Goal: Information Seeking & Learning: Learn about a topic

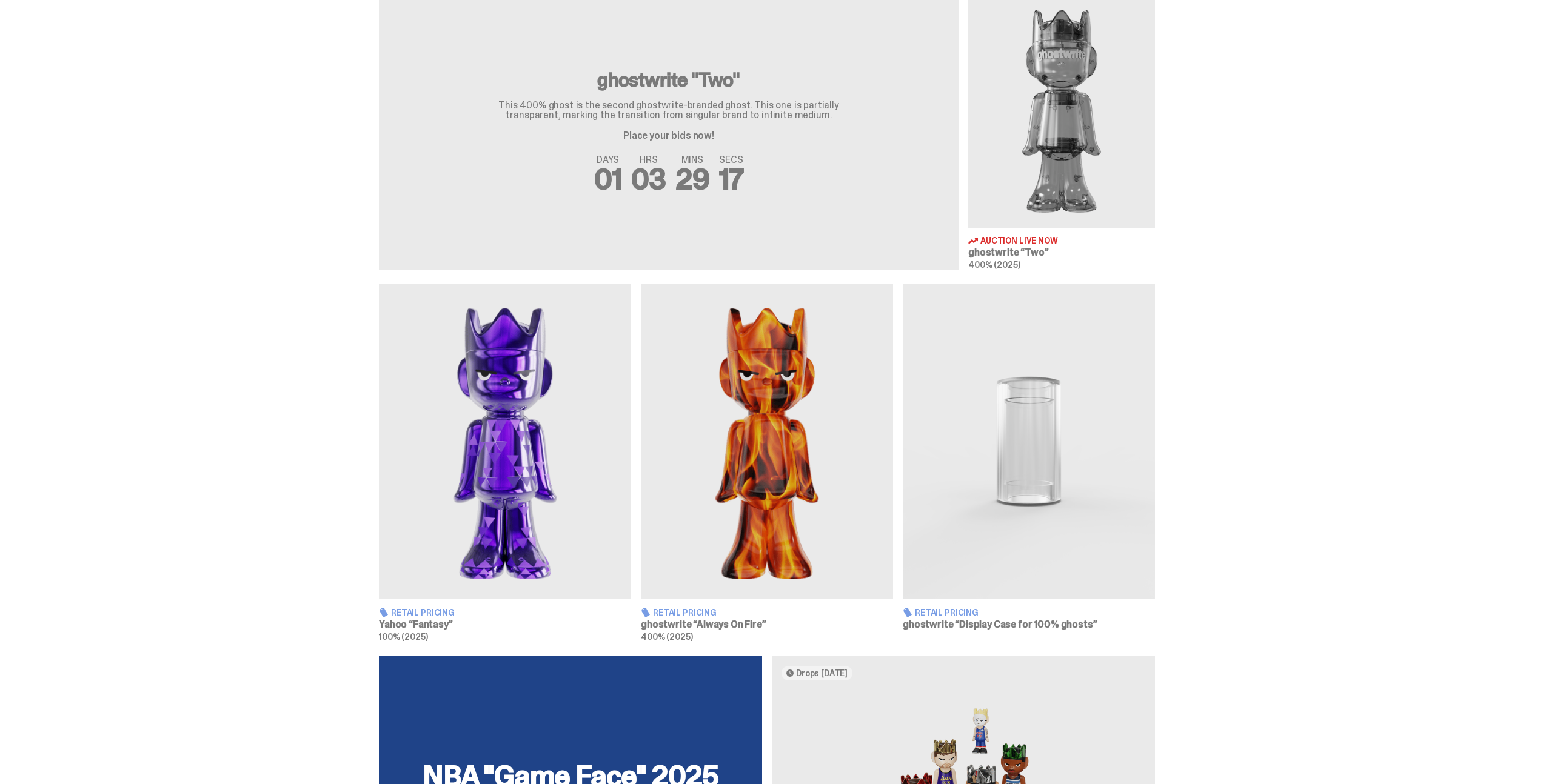
scroll to position [457, 0]
click at [737, 440] on img at bounding box center [767, 441] width 252 height 315
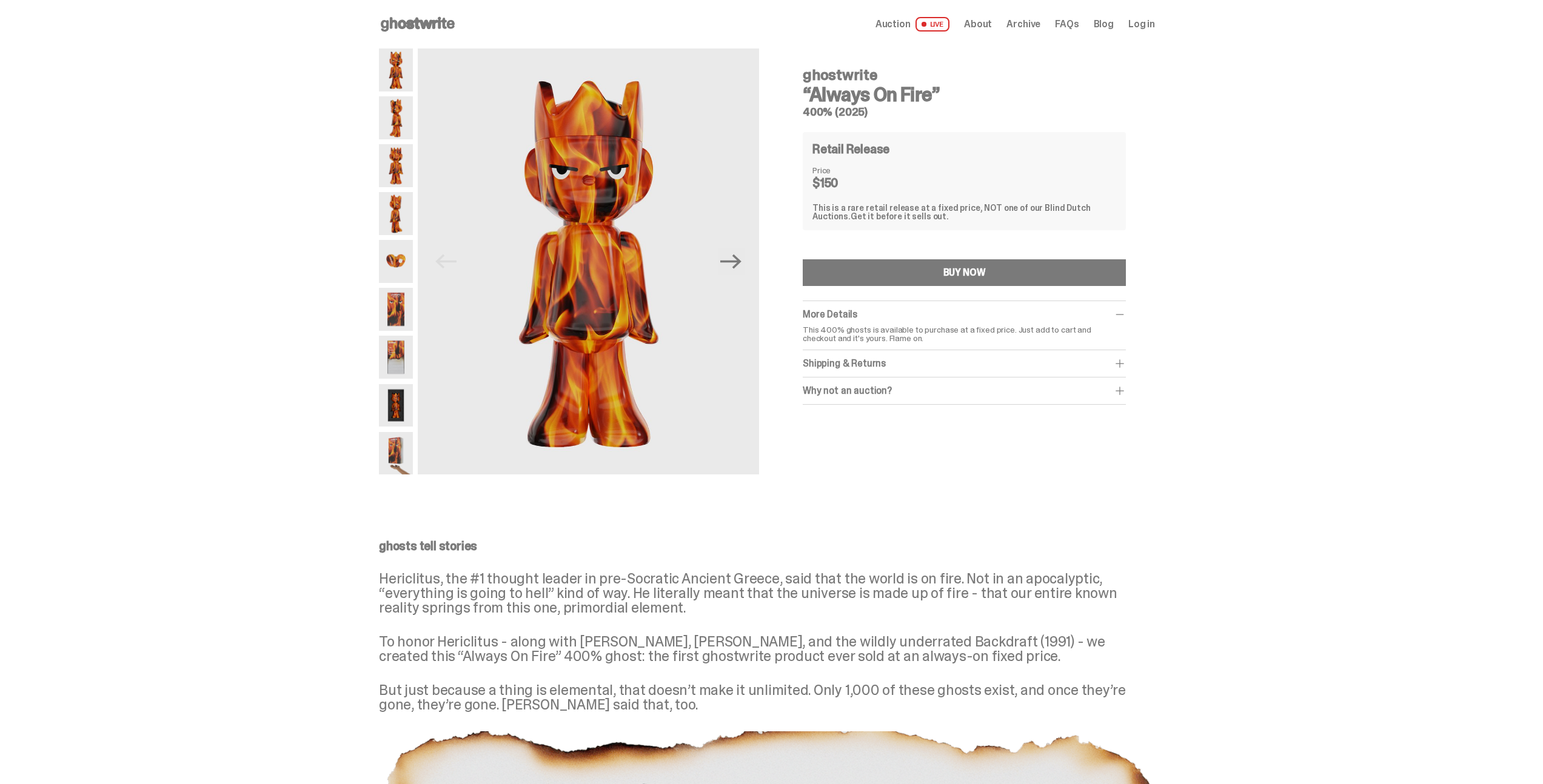
click at [409, 312] on img at bounding box center [396, 309] width 34 height 43
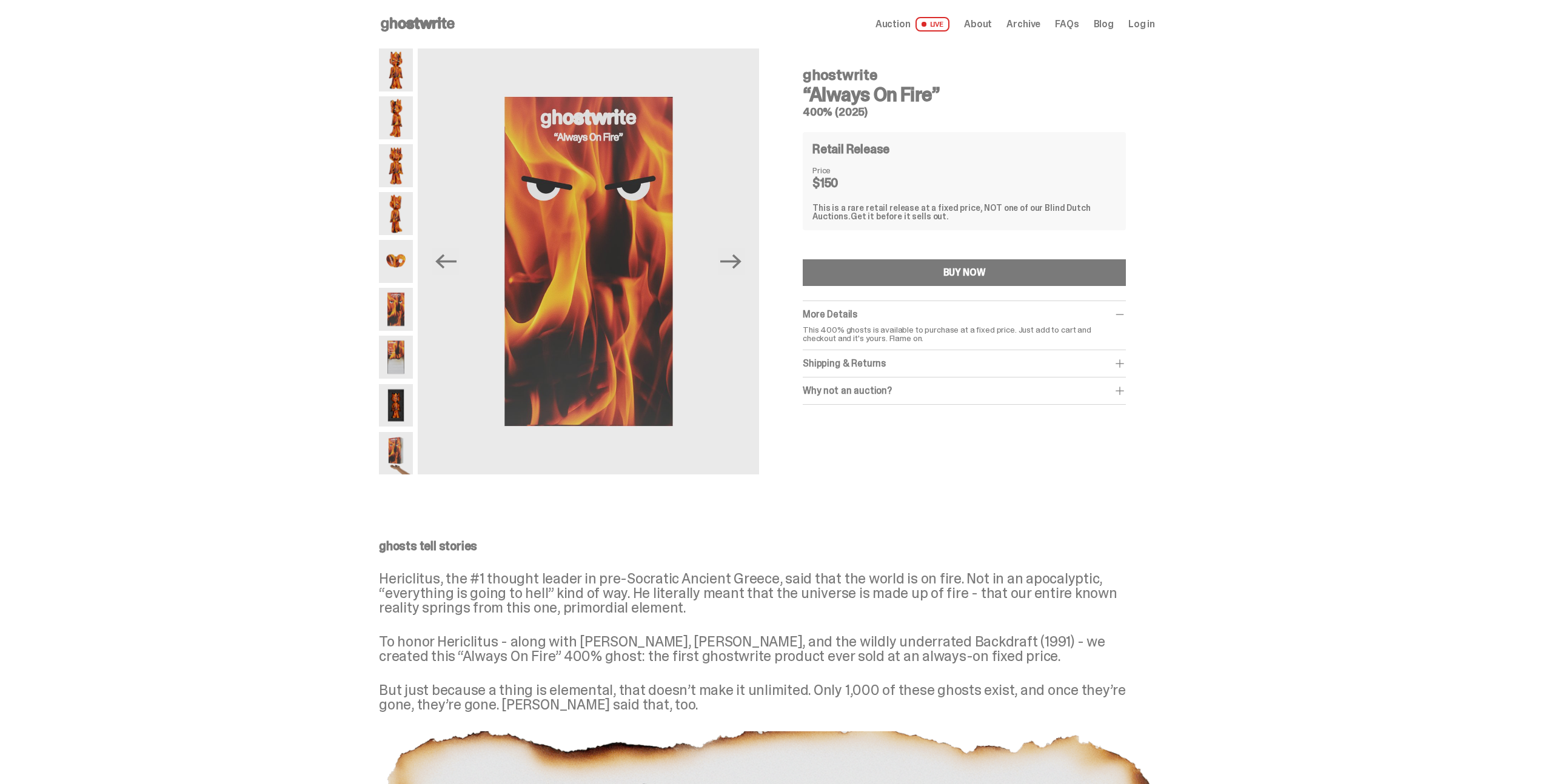
click at [401, 355] on img at bounding box center [396, 357] width 34 height 43
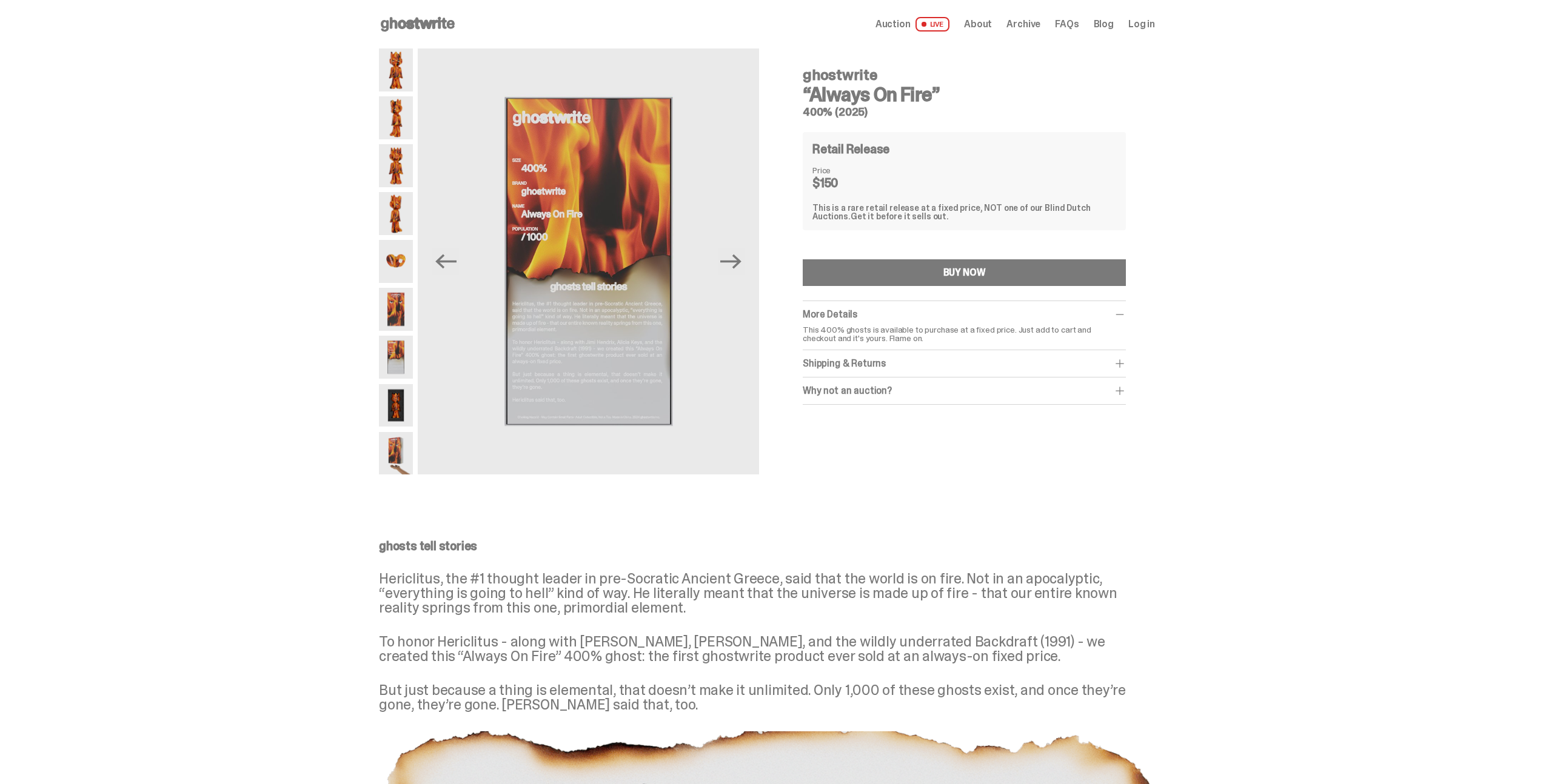
click at [392, 386] on img at bounding box center [396, 406] width 34 height 43
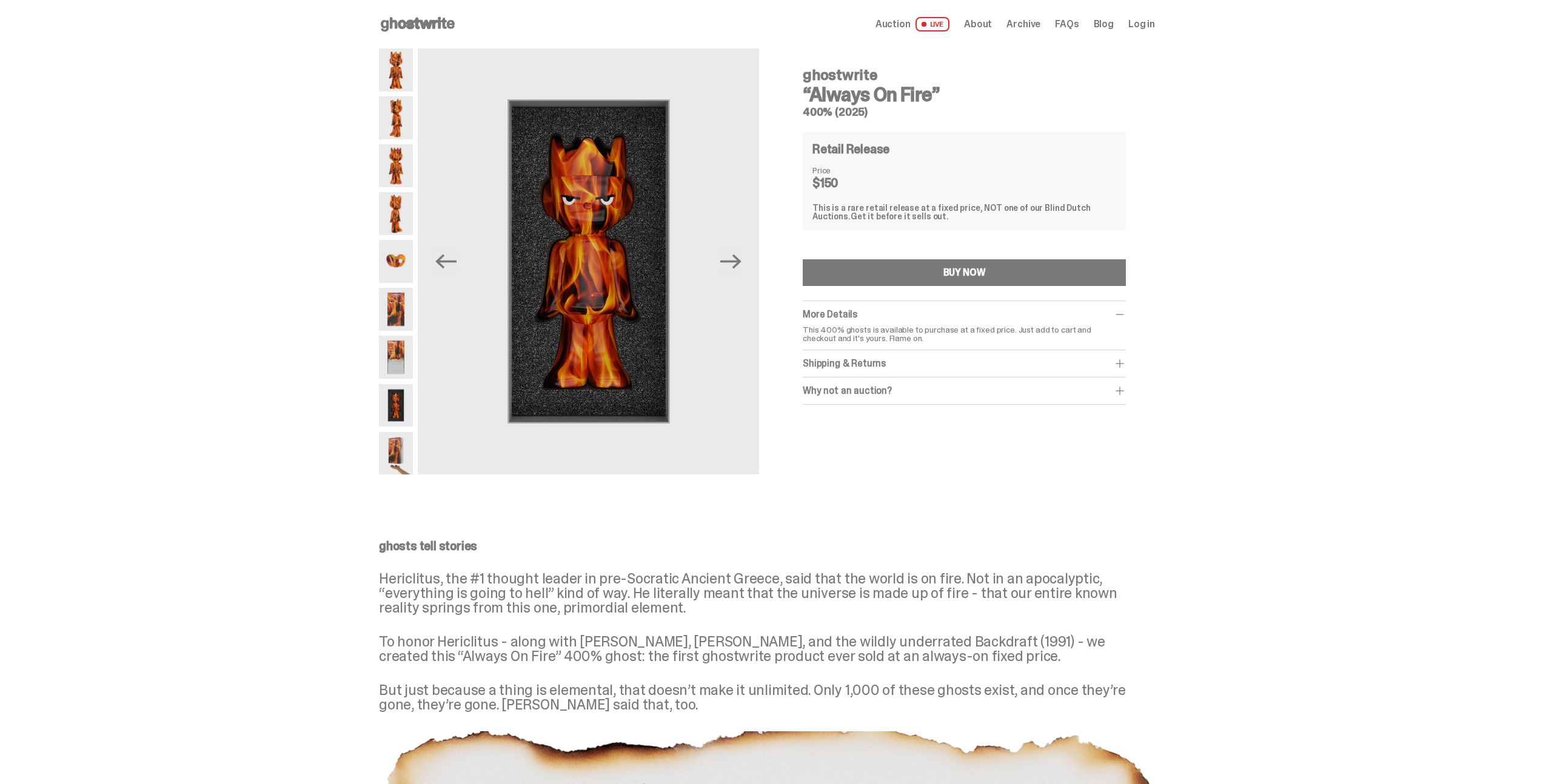
click at [400, 405] on img at bounding box center [396, 406] width 34 height 43
click at [906, 31] on link "Auction LIVE" at bounding box center [913, 24] width 74 height 14
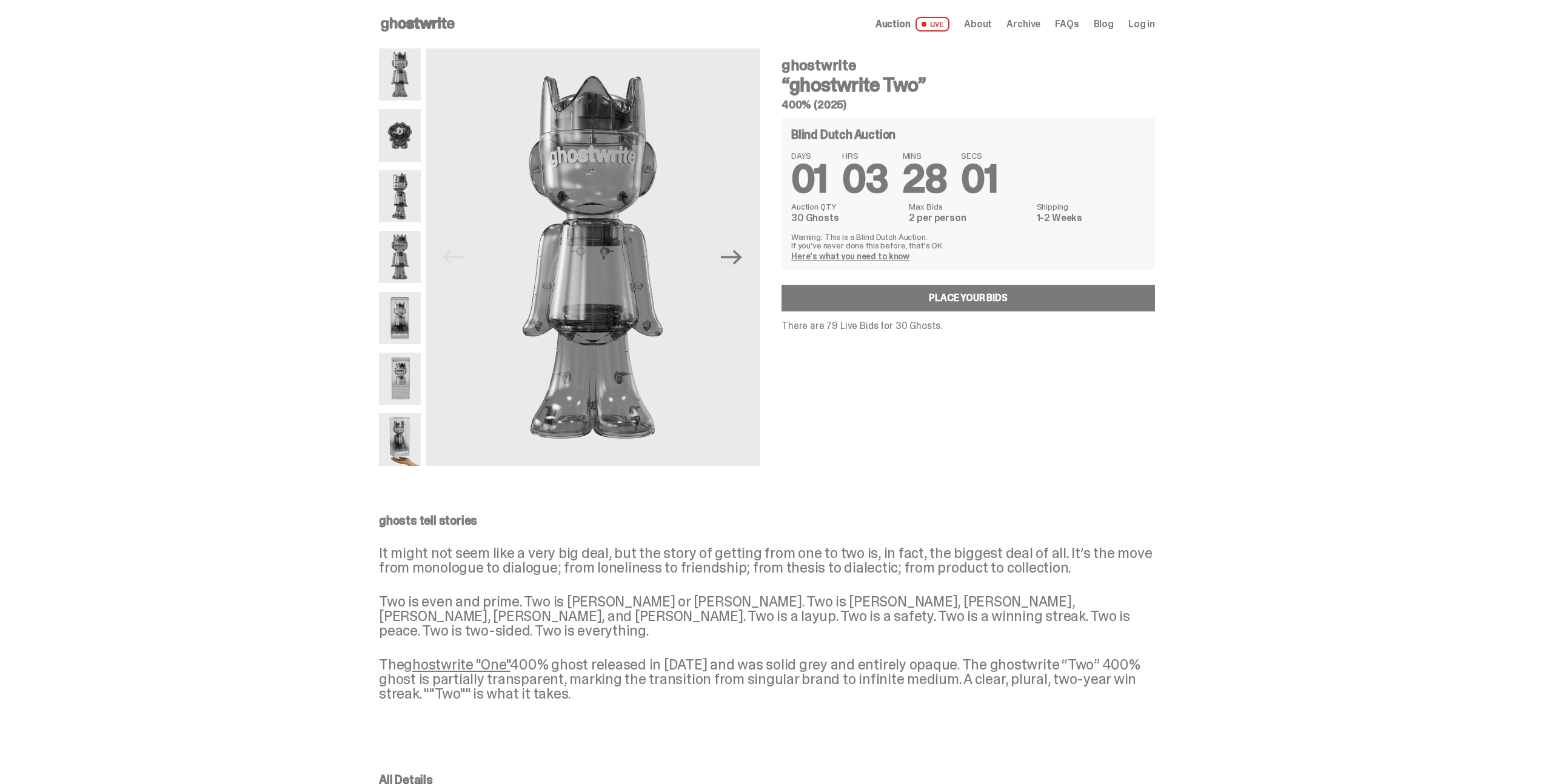
click at [442, 26] on use at bounding box center [418, 24] width 74 height 14
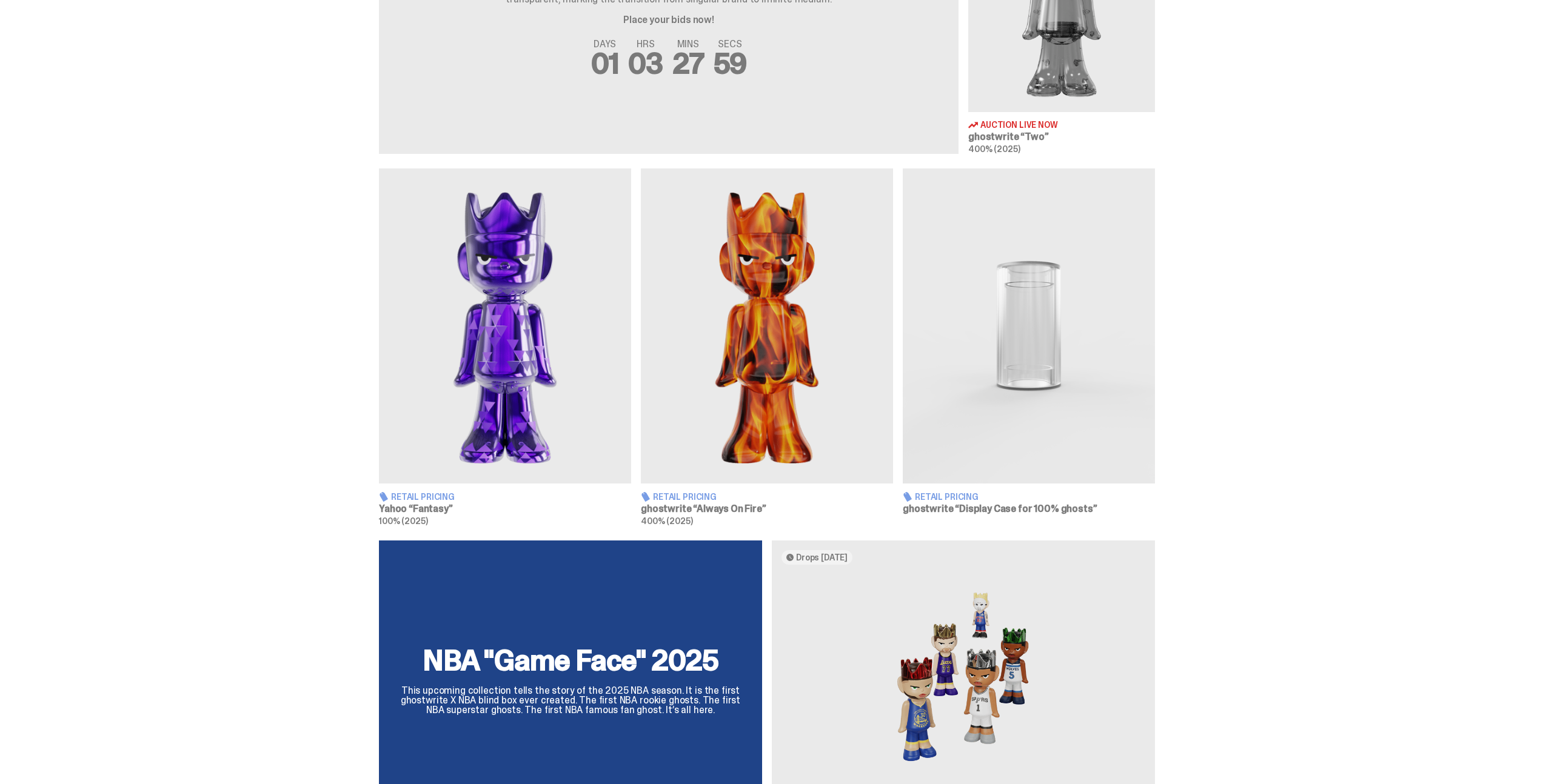
scroll to position [574, 0]
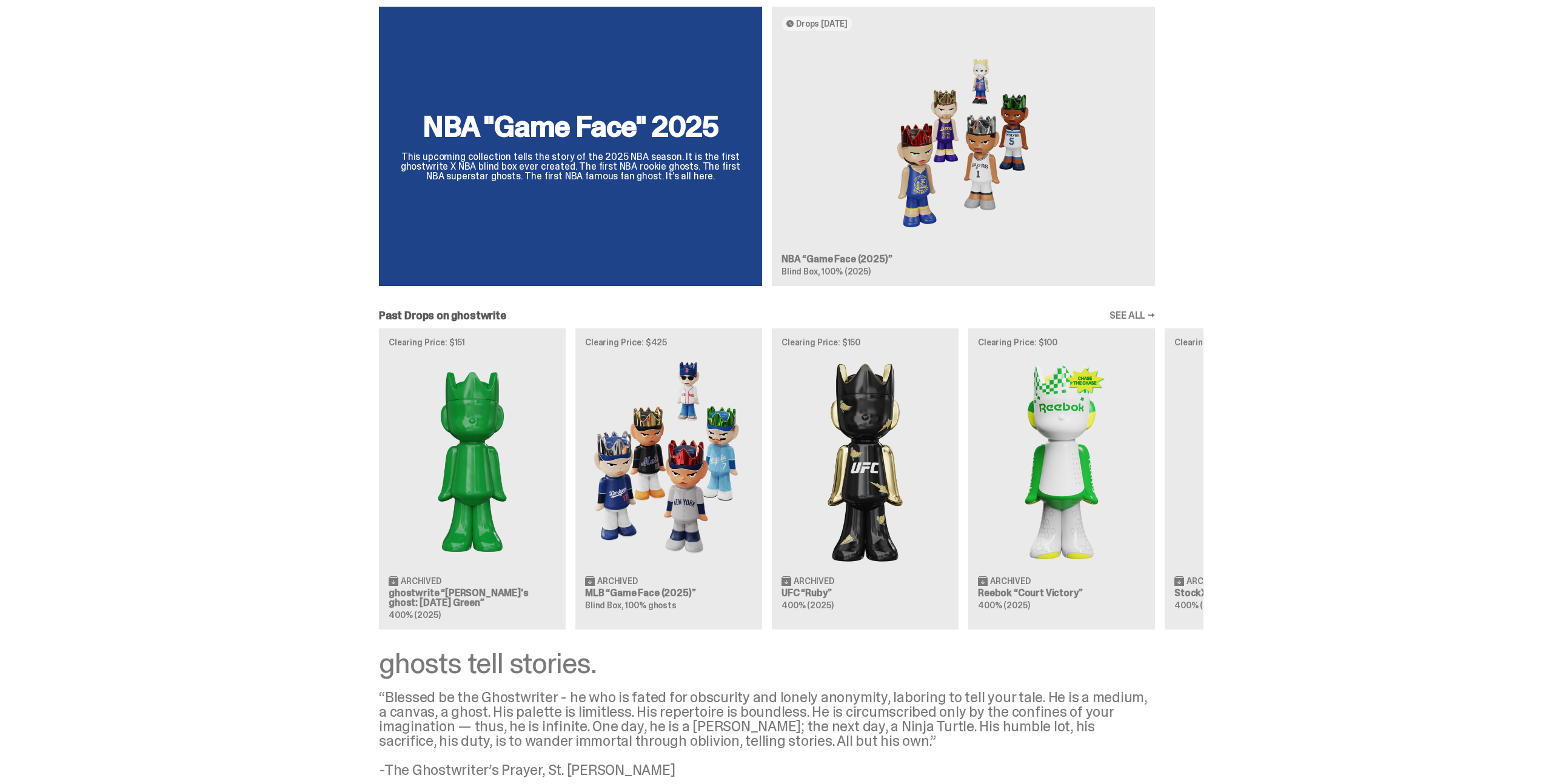
scroll to position [1107, 0]
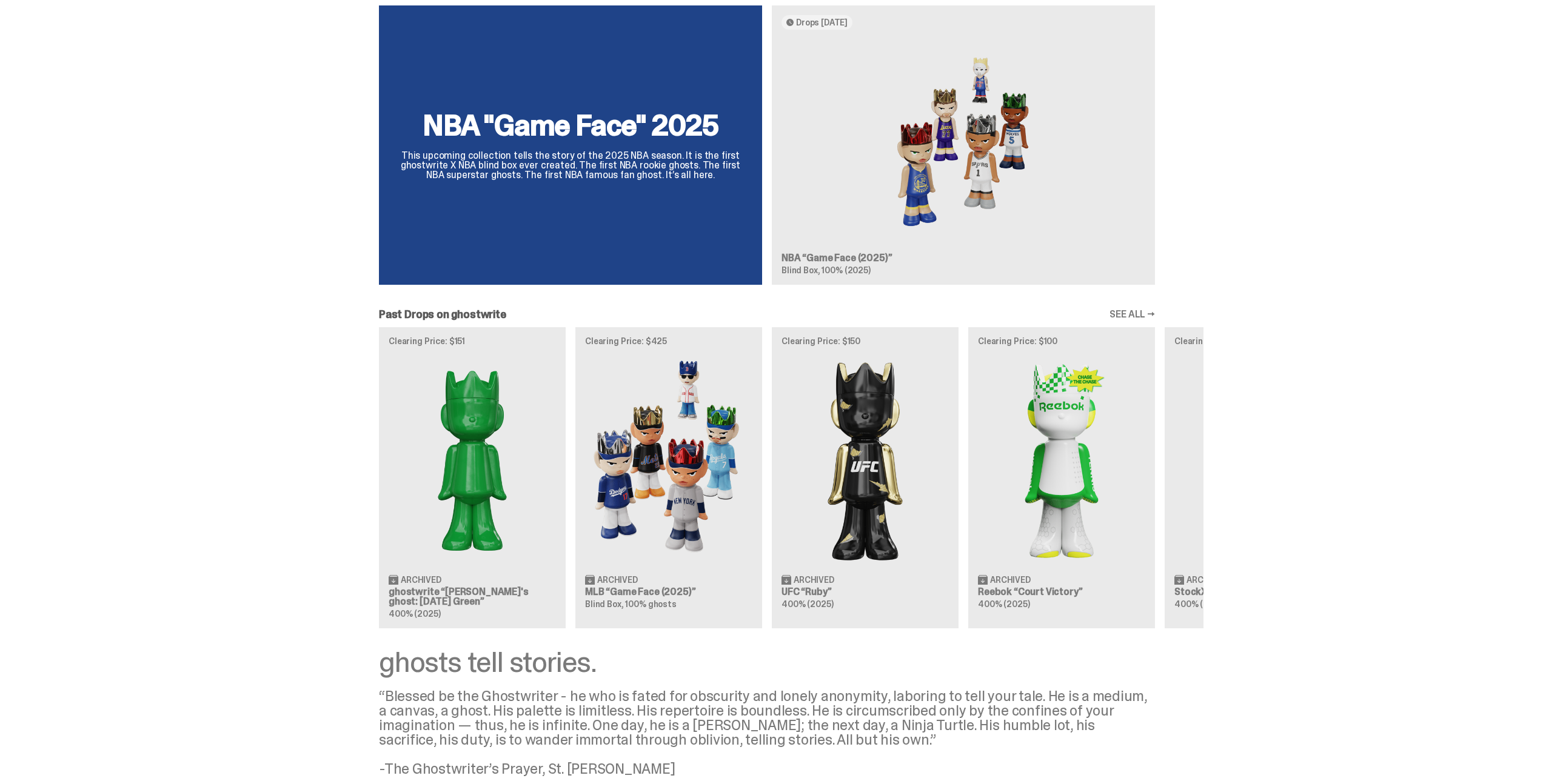
click at [1150, 315] on link "SEE ALL →" at bounding box center [1132, 314] width 45 height 9
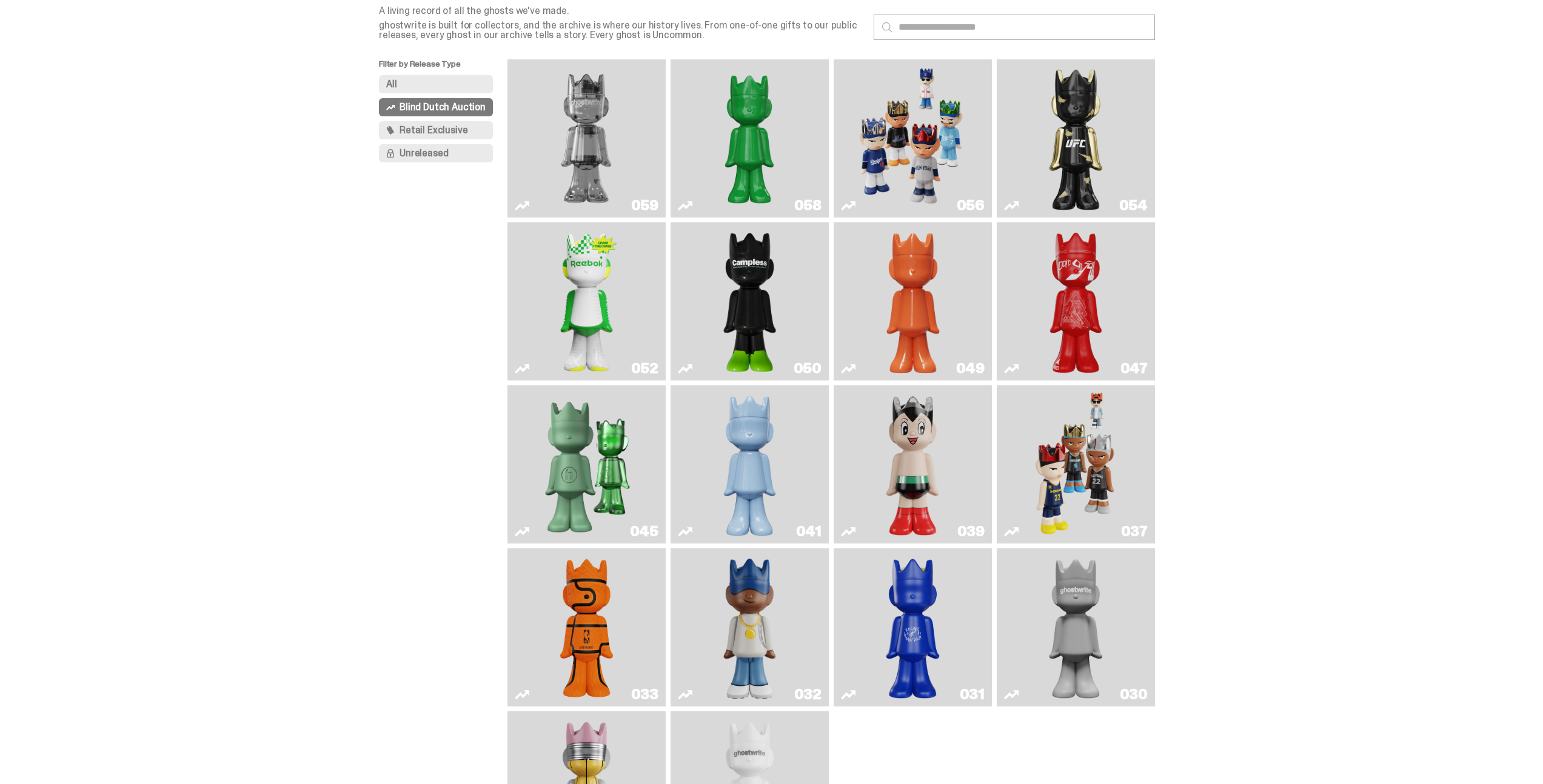
scroll to position [70, 0]
click at [590, 483] on img "Present" at bounding box center [586, 464] width 102 height 148
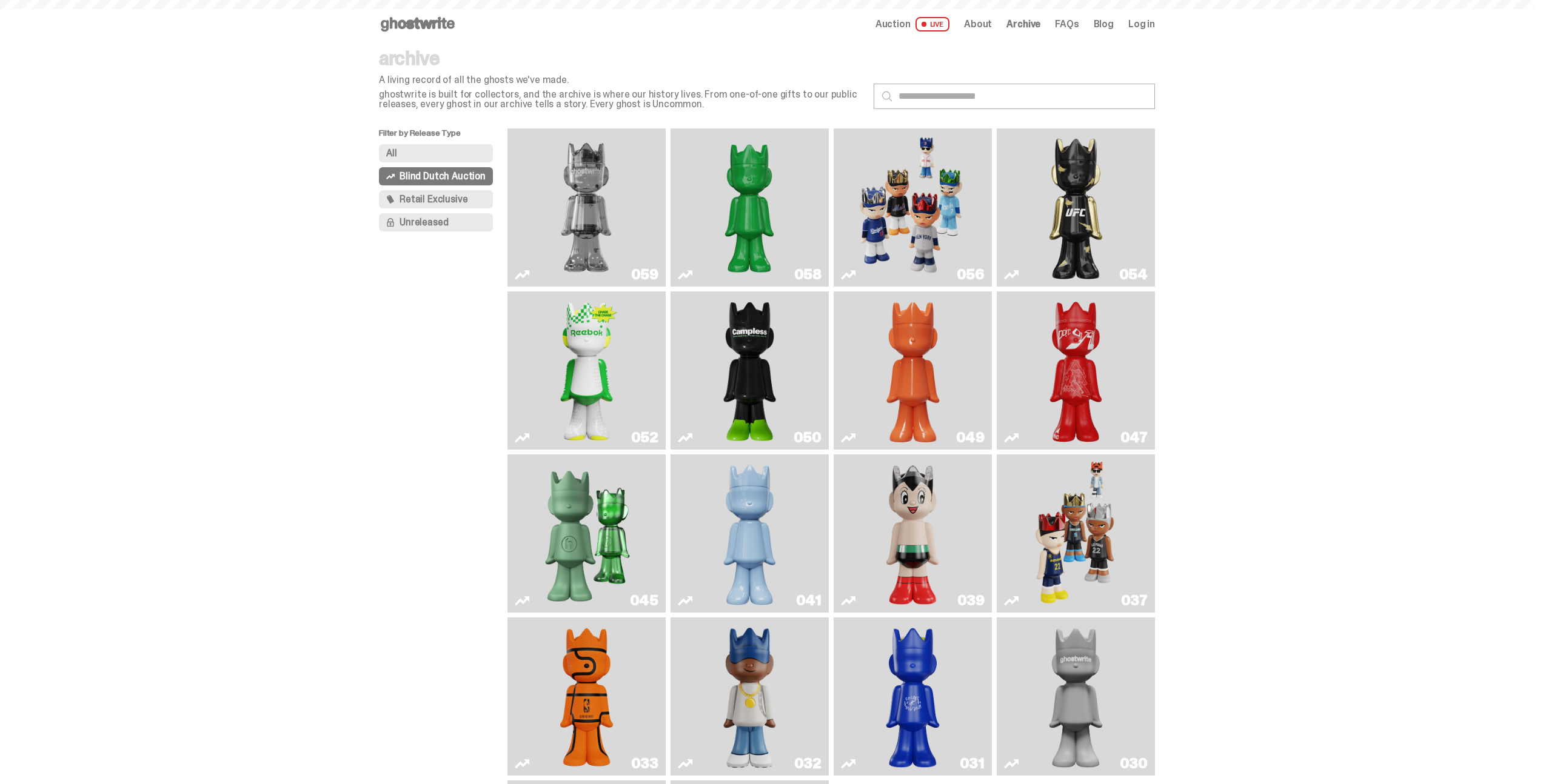
scroll to position [70, 0]
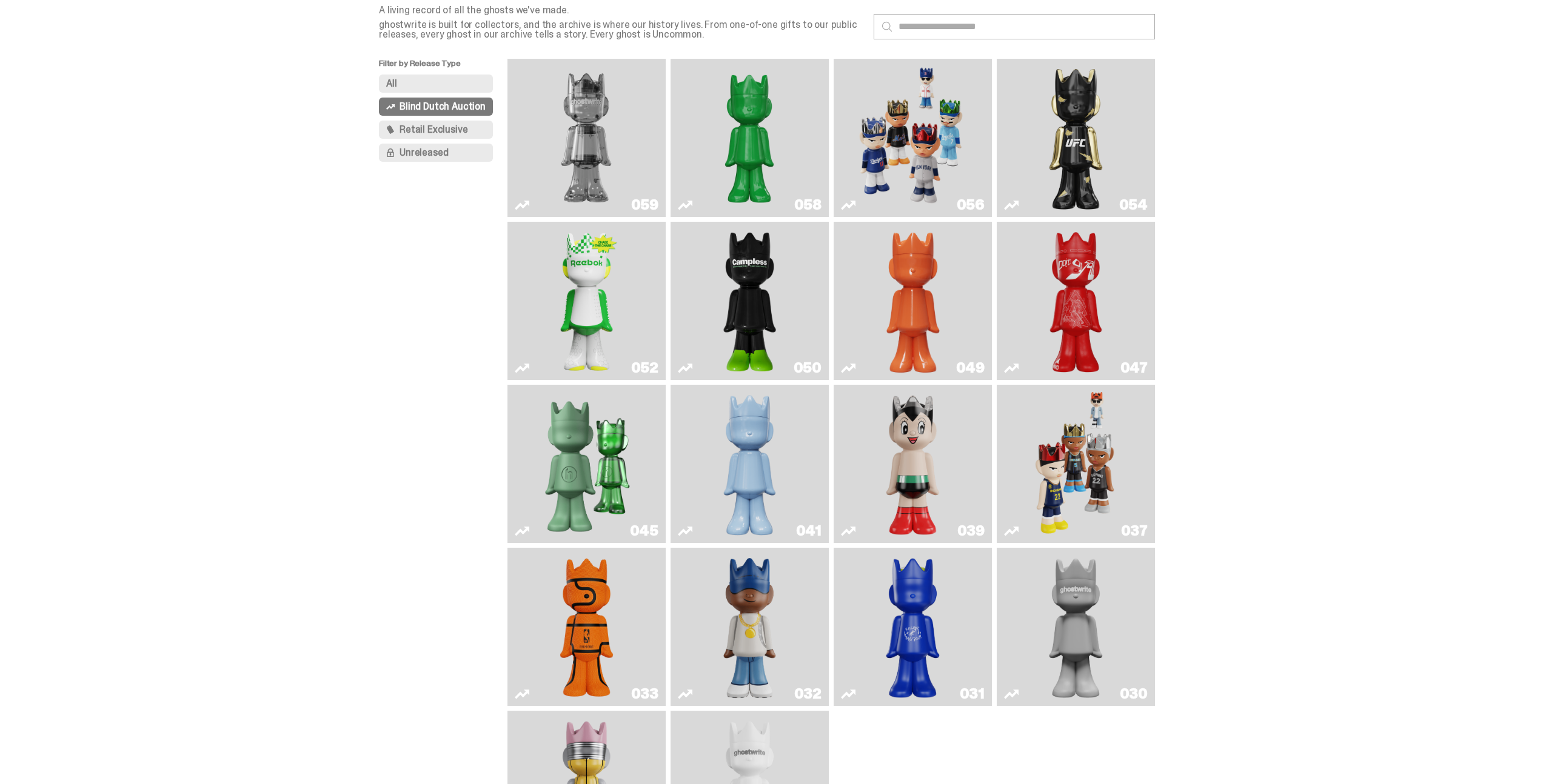
click at [891, 138] on img "Game Face (2025)" at bounding box center [912, 138] width 119 height 148
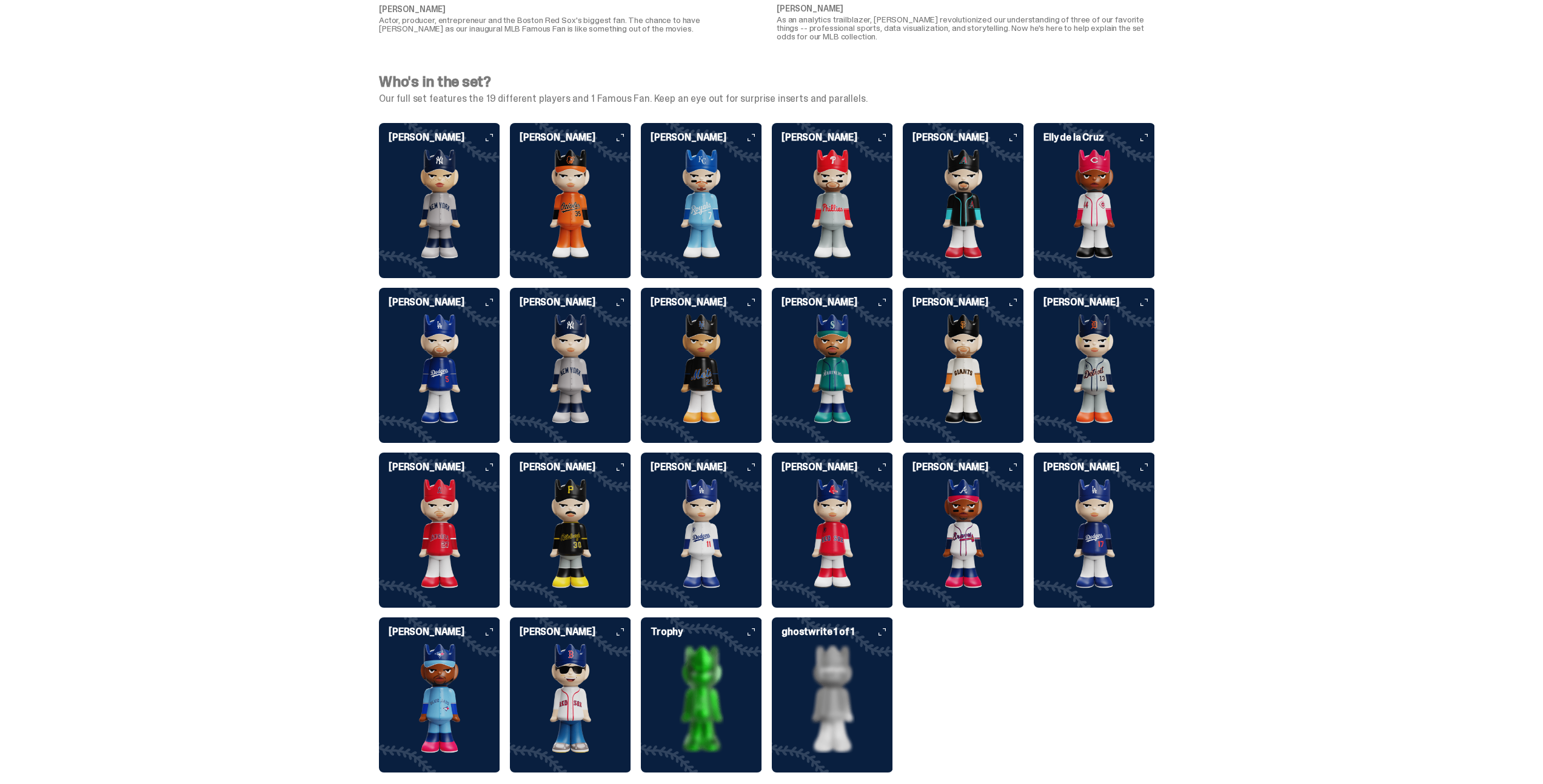
scroll to position [2964, 0]
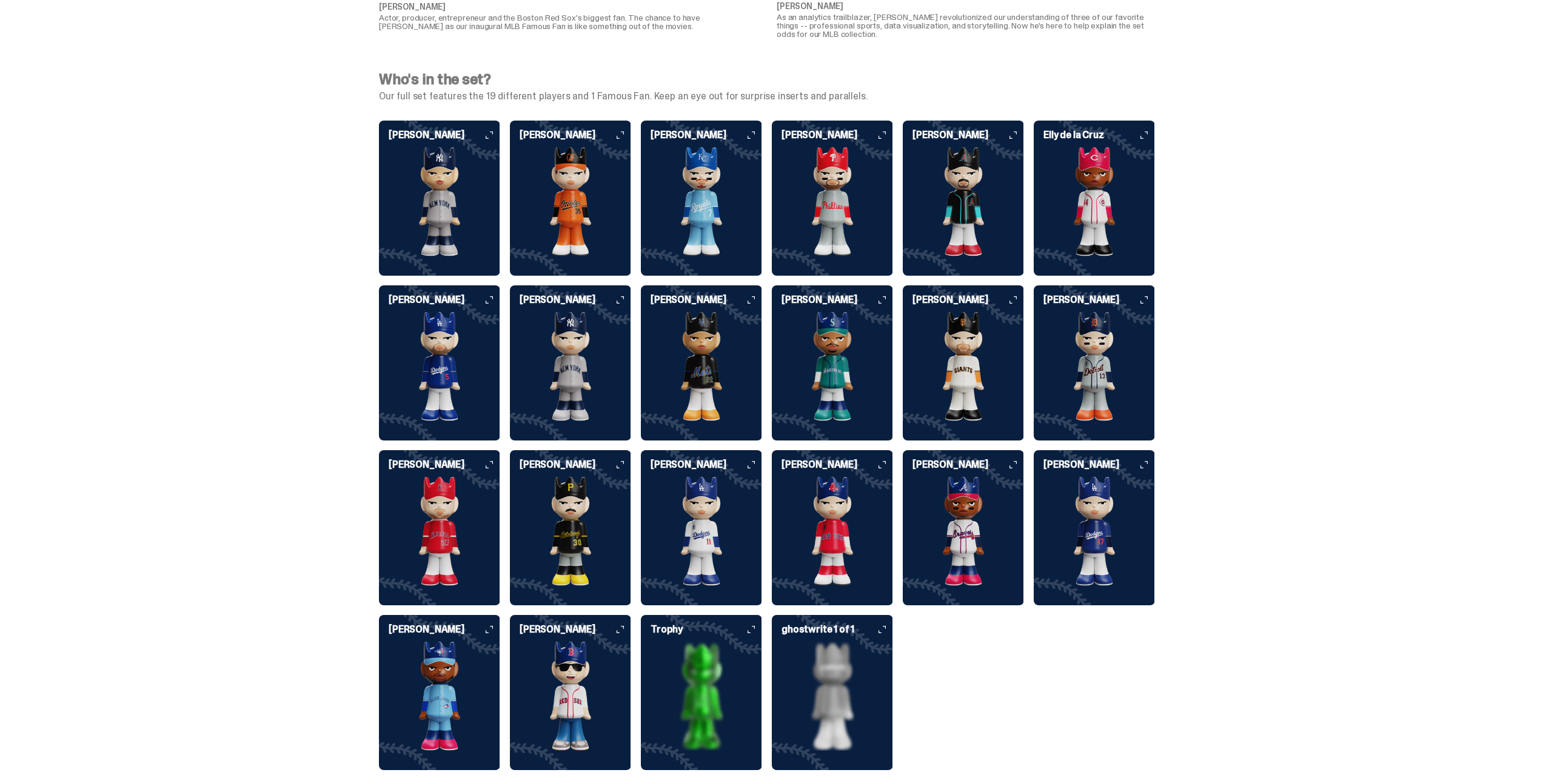
click at [881, 625] on div "ghostwrite 1 of 1" at bounding box center [832, 688] width 121 height 126
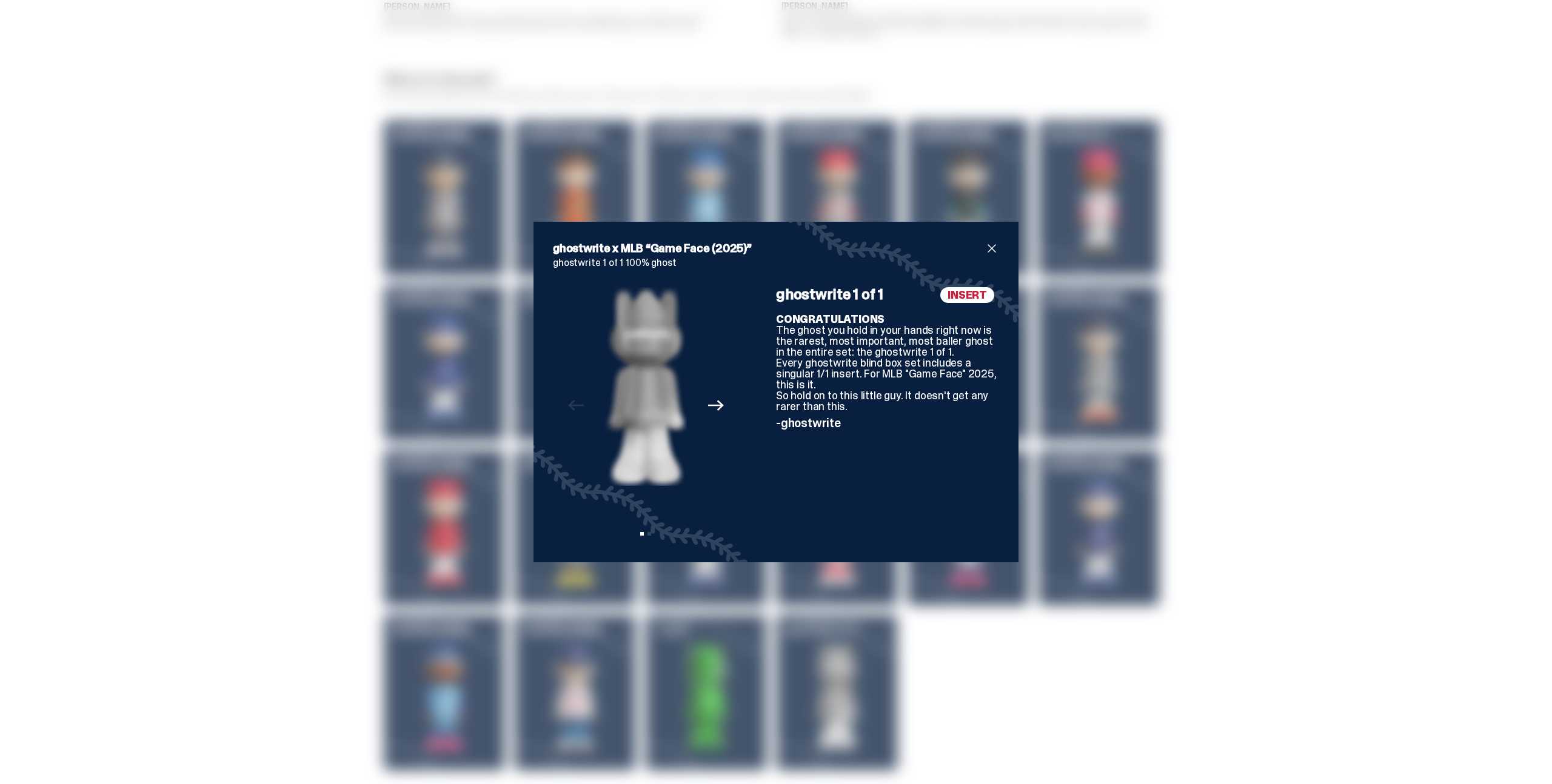
click at [708, 403] on icon "Next" at bounding box center [716, 405] width 16 height 16
click at [707, 403] on div "Previous Next View slide 1 View slide 2" at bounding box center [646, 415] width 186 height 256
click at [571, 407] on icon "Previous" at bounding box center [576, 405] width 16 height 16
click at [987, 249] on span "close" at bounding box center [992, 248] width 14 height 14
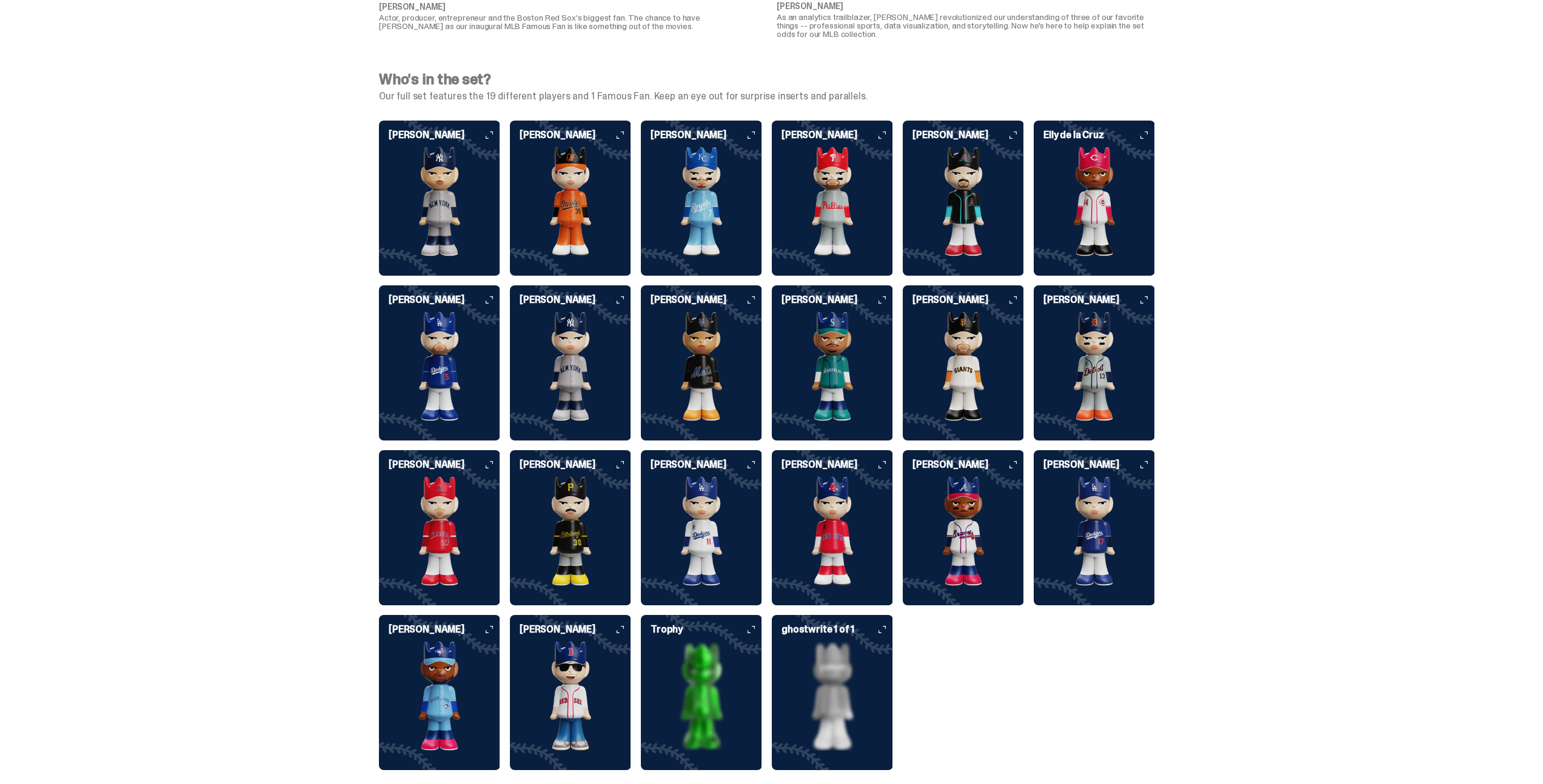
click at [601, 662] on img at bounding box center [570, 697] width 121 height 109
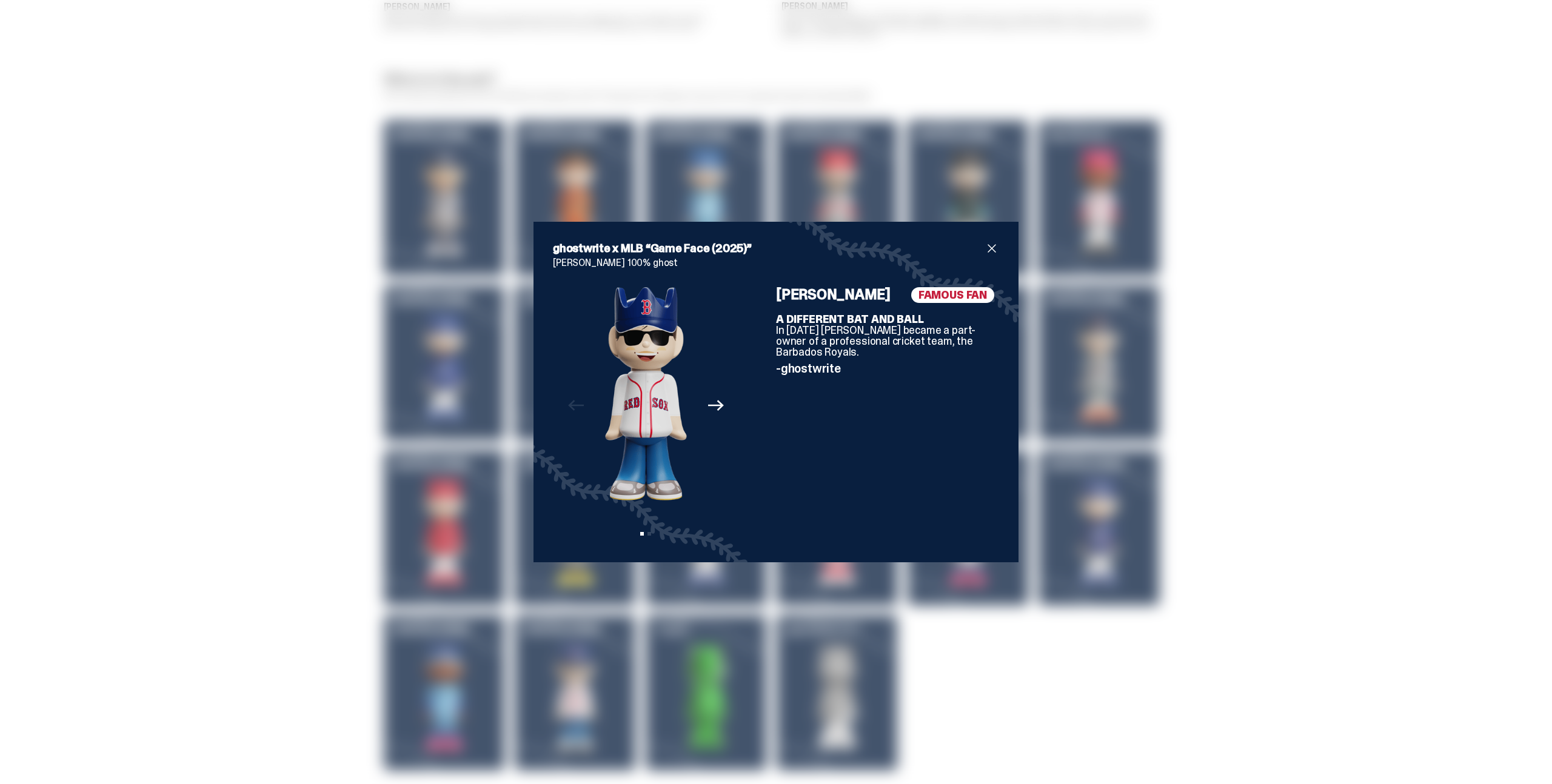
click at [993, 250] on span "close" at bounding box center [992, 248] width 14 height 14
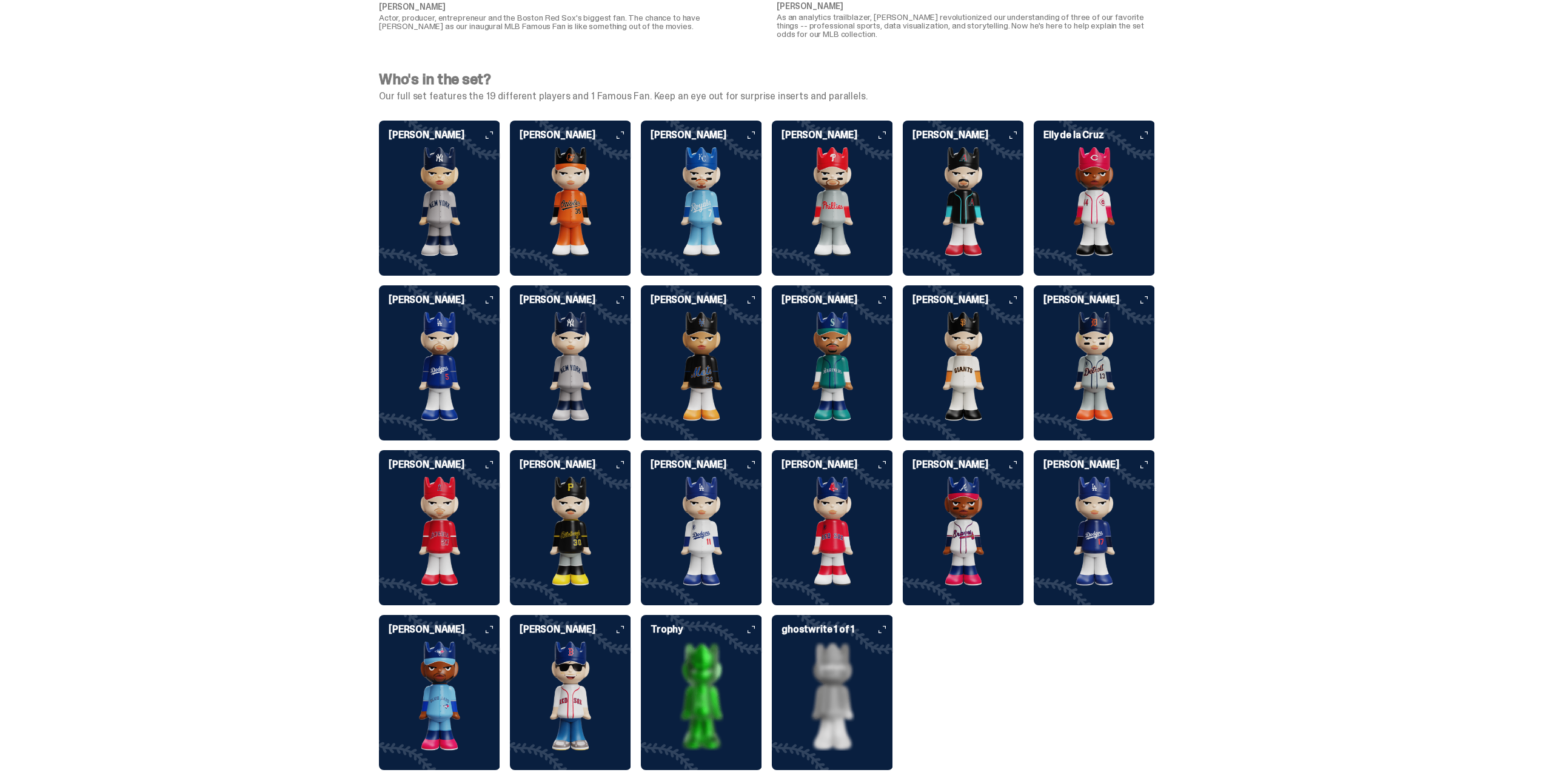
click at [701, 527] on img at bounding box center [701, 531] width 121 height 109
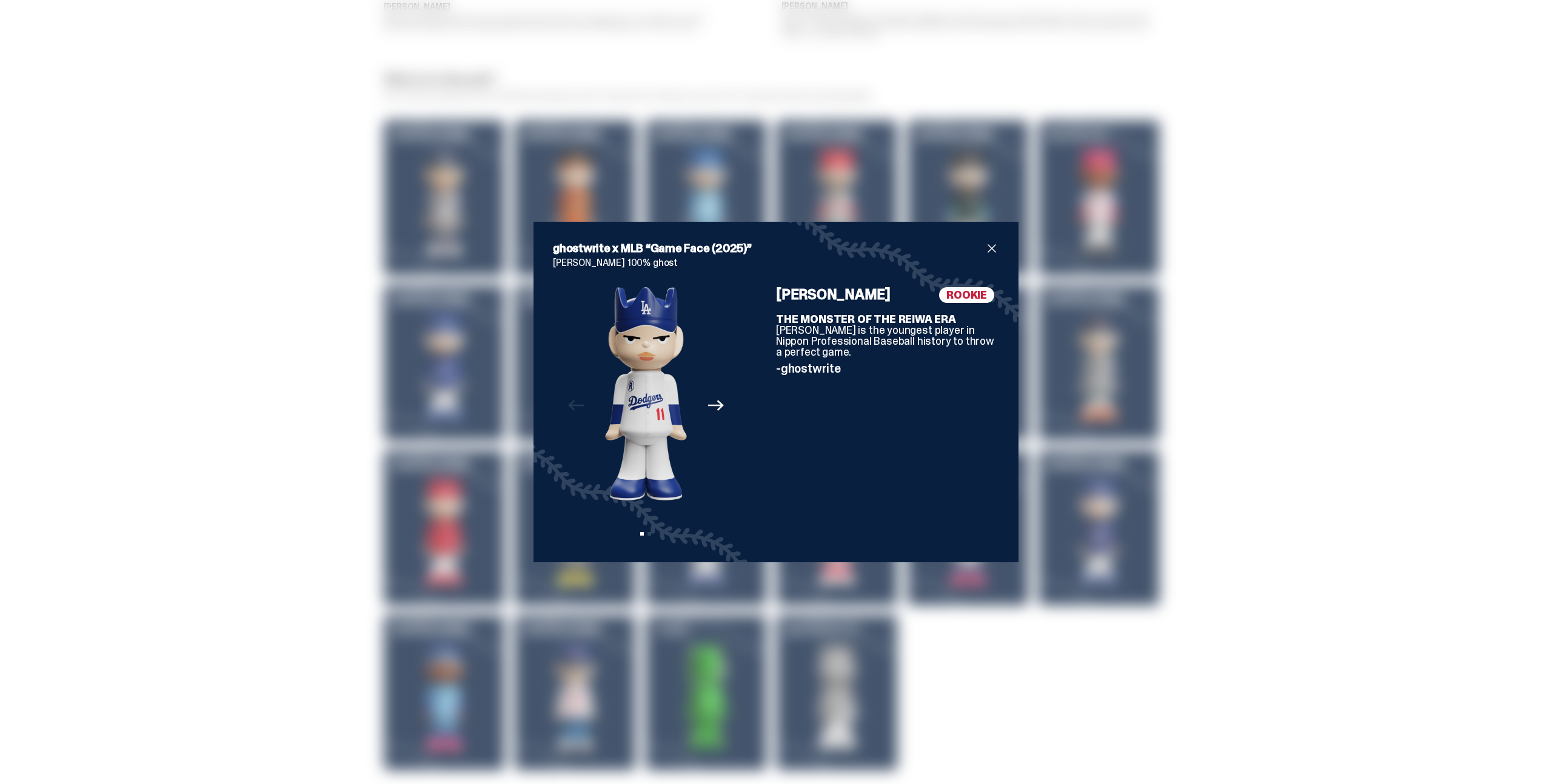
click at [989, 253] on span "close" at bounding box center [992, 248] width 14 height 14
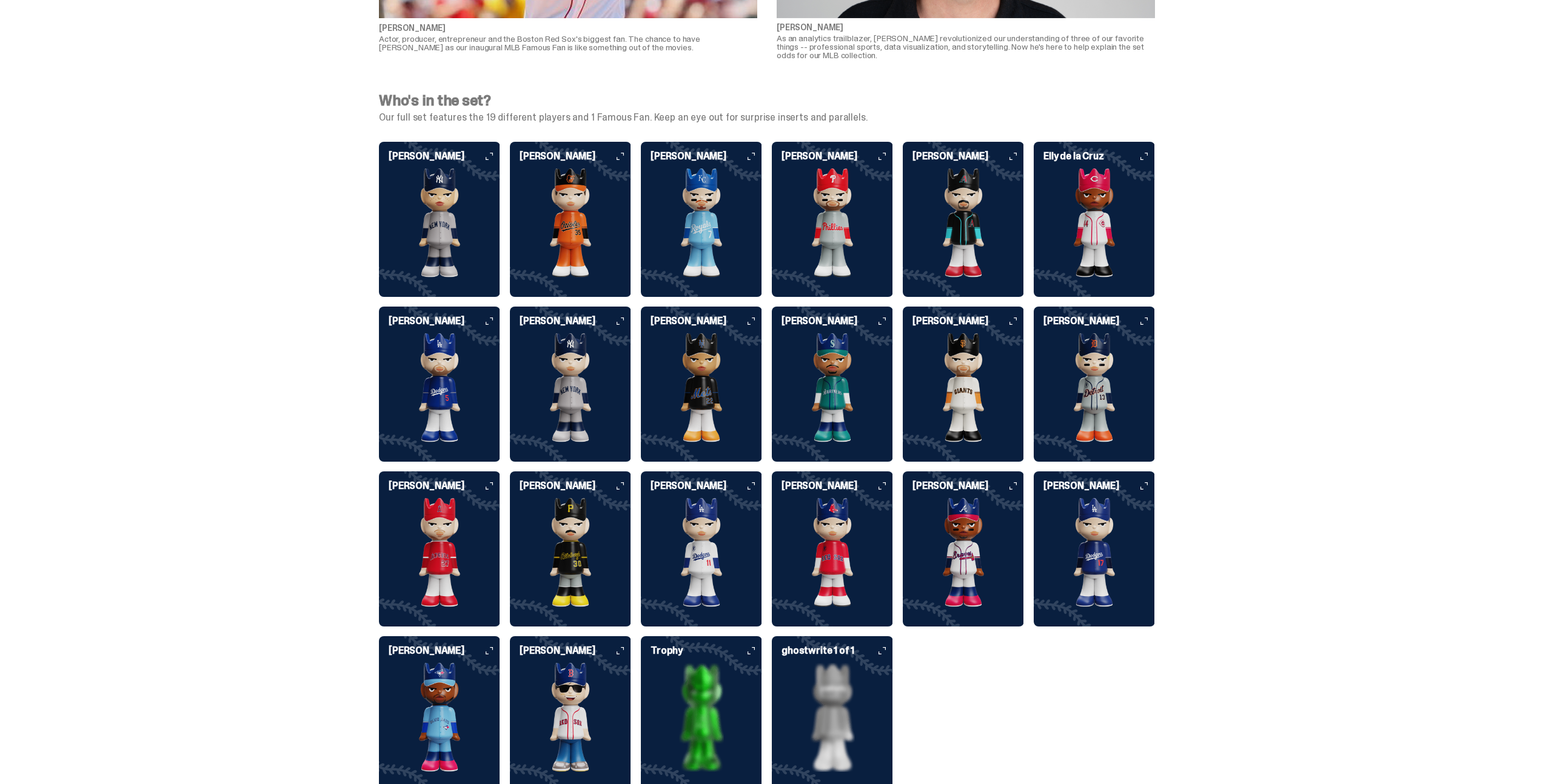
scroll to position [2941, 0]
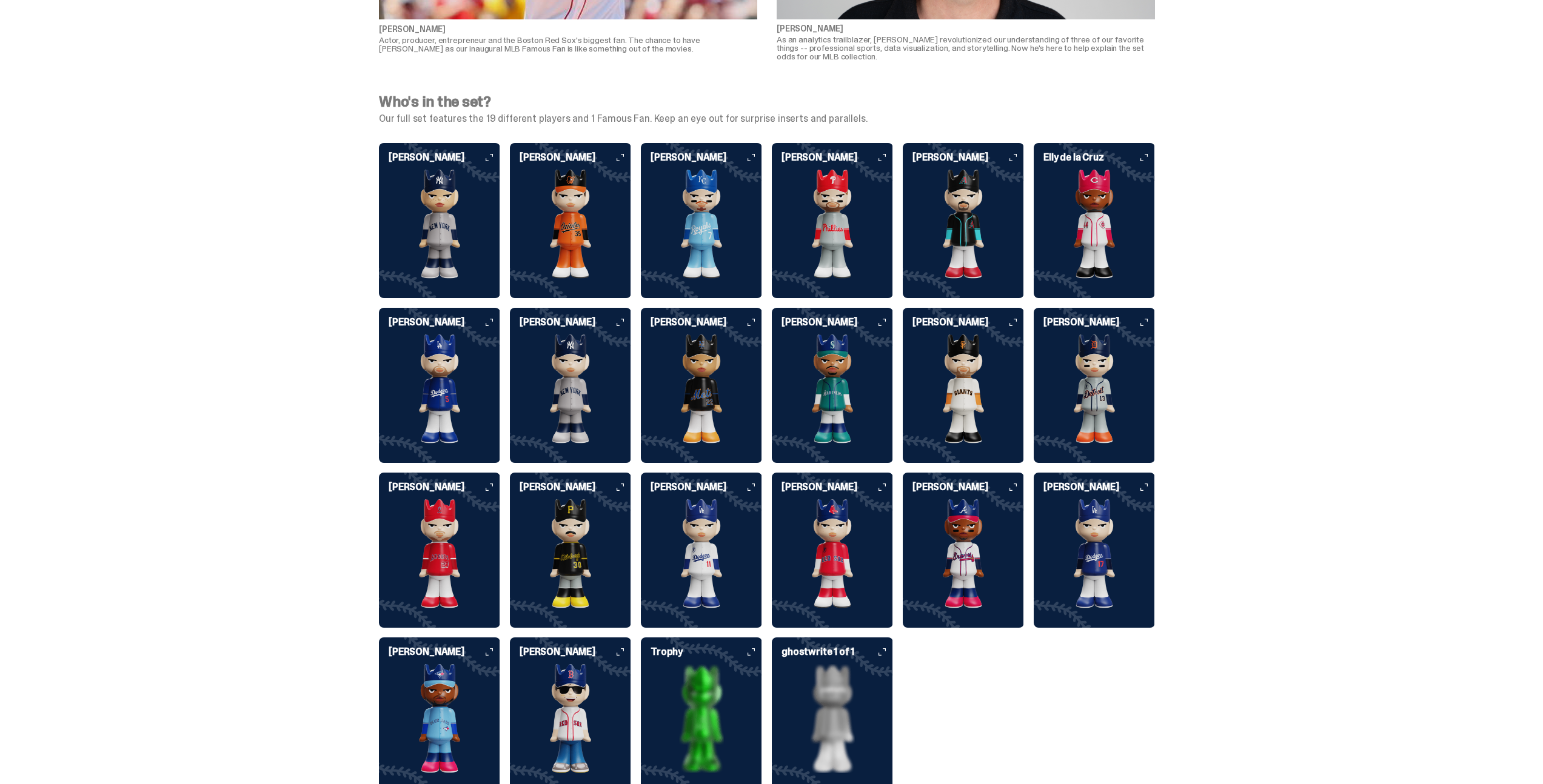
click at [1107, 570] on img at bounding box center [1094, 554] width 121 height 109
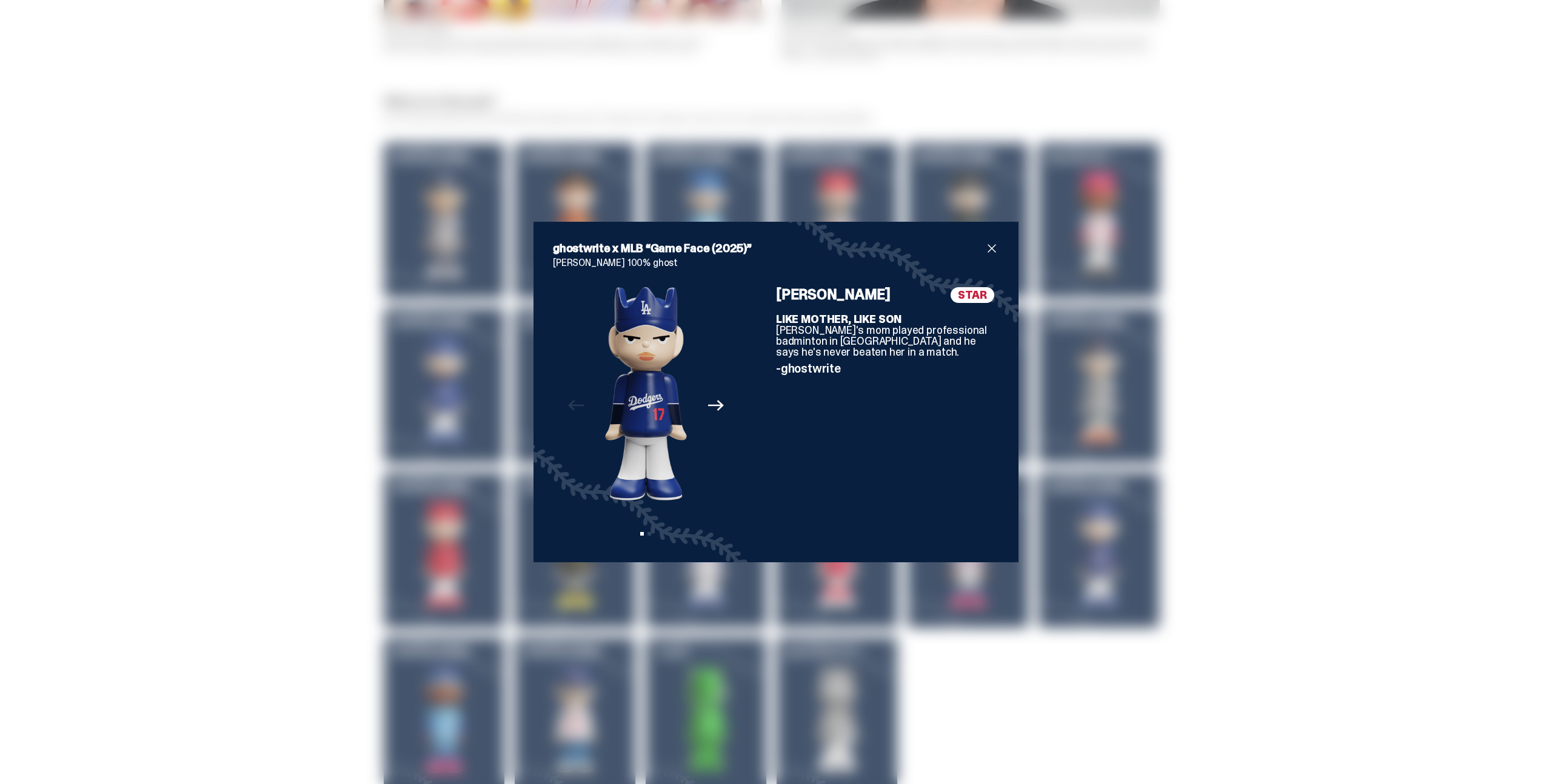
click at [989, 248] on span "close" at bounding box center [992, 248] width 14 height 14
